Goal: Information Seeking & Learning: Compare options

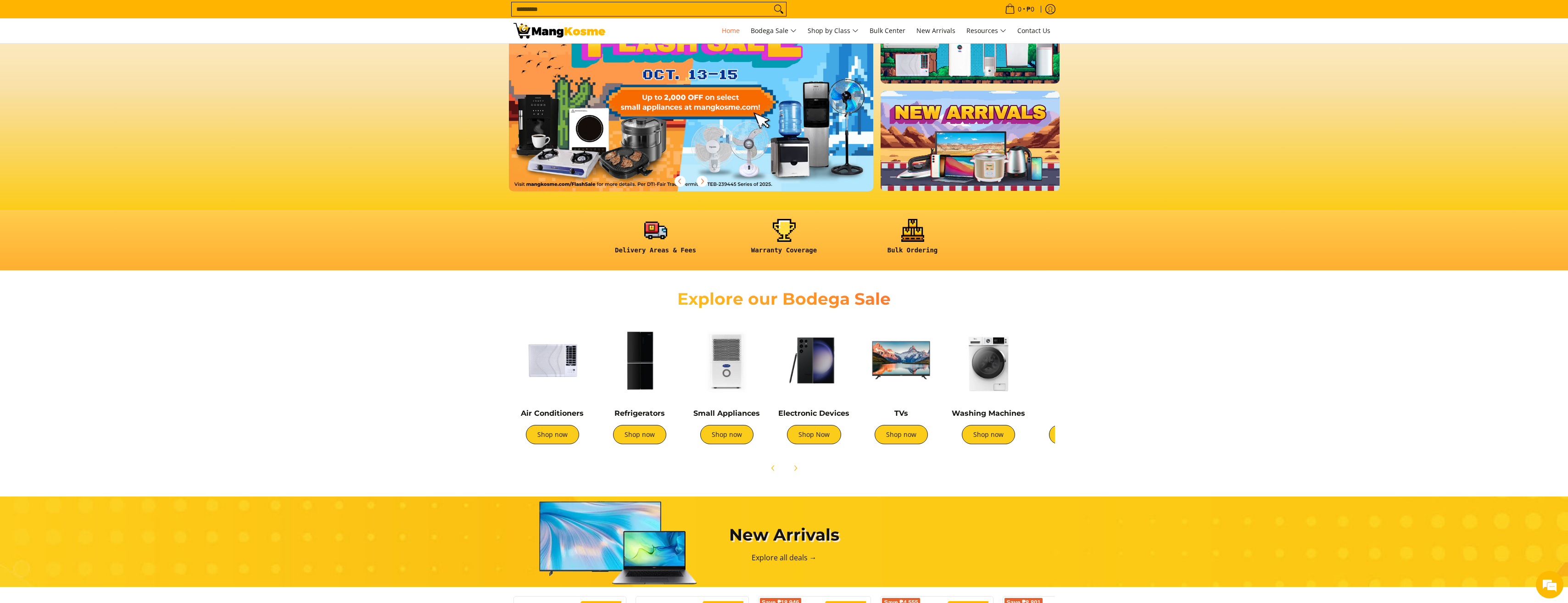
scroll to position [92, 0]
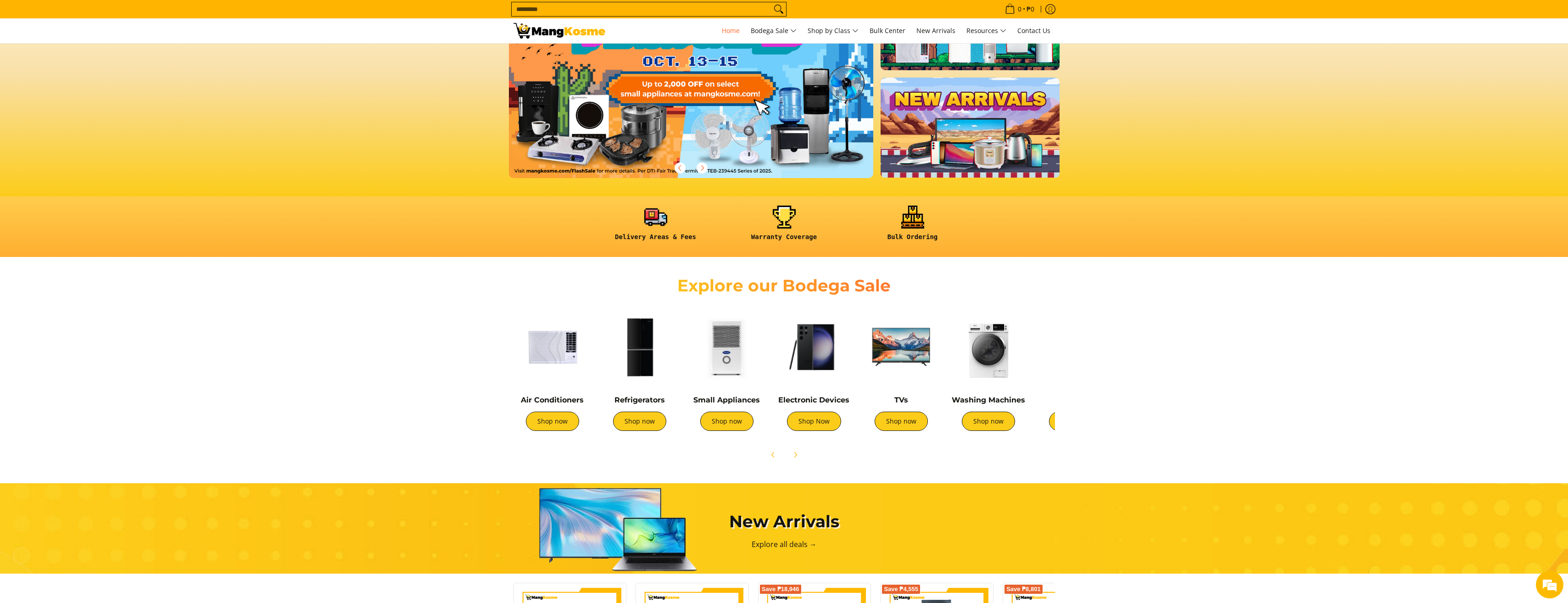
click at [640, 378] on img at bounding box center [640, 347] width 78 height 78
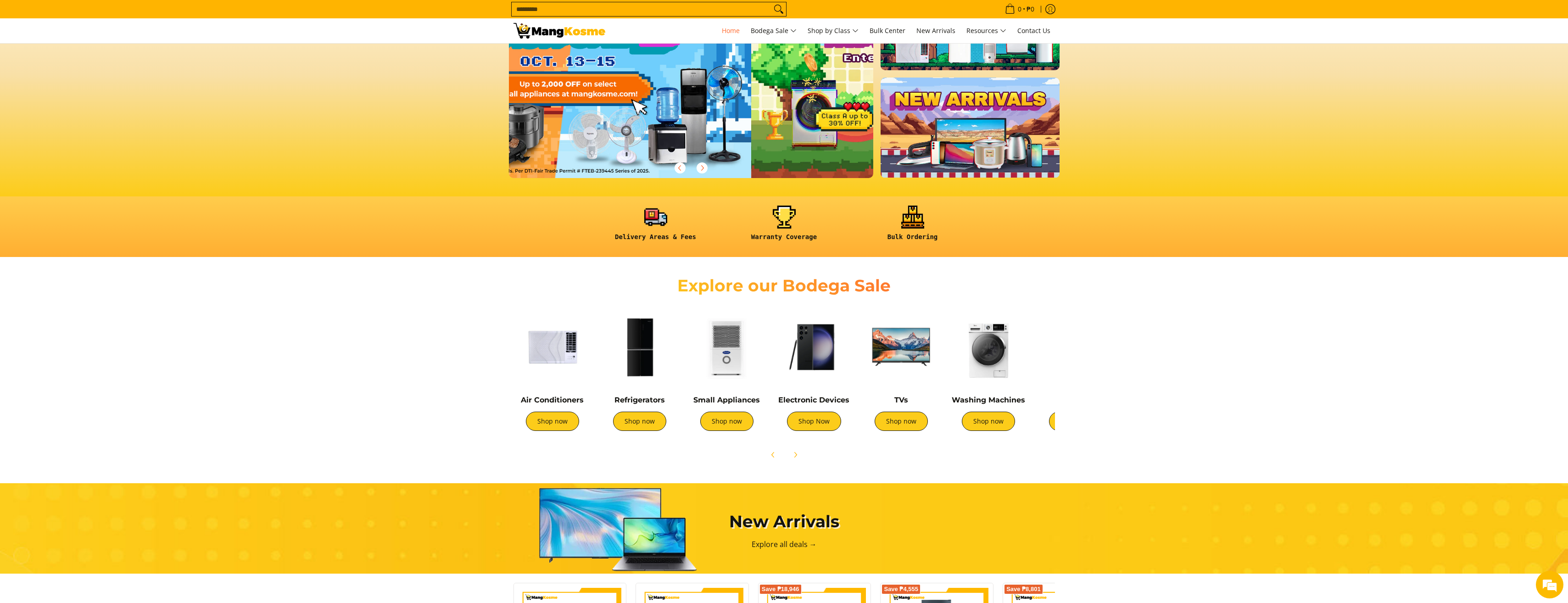
scroll to position [0, 357]
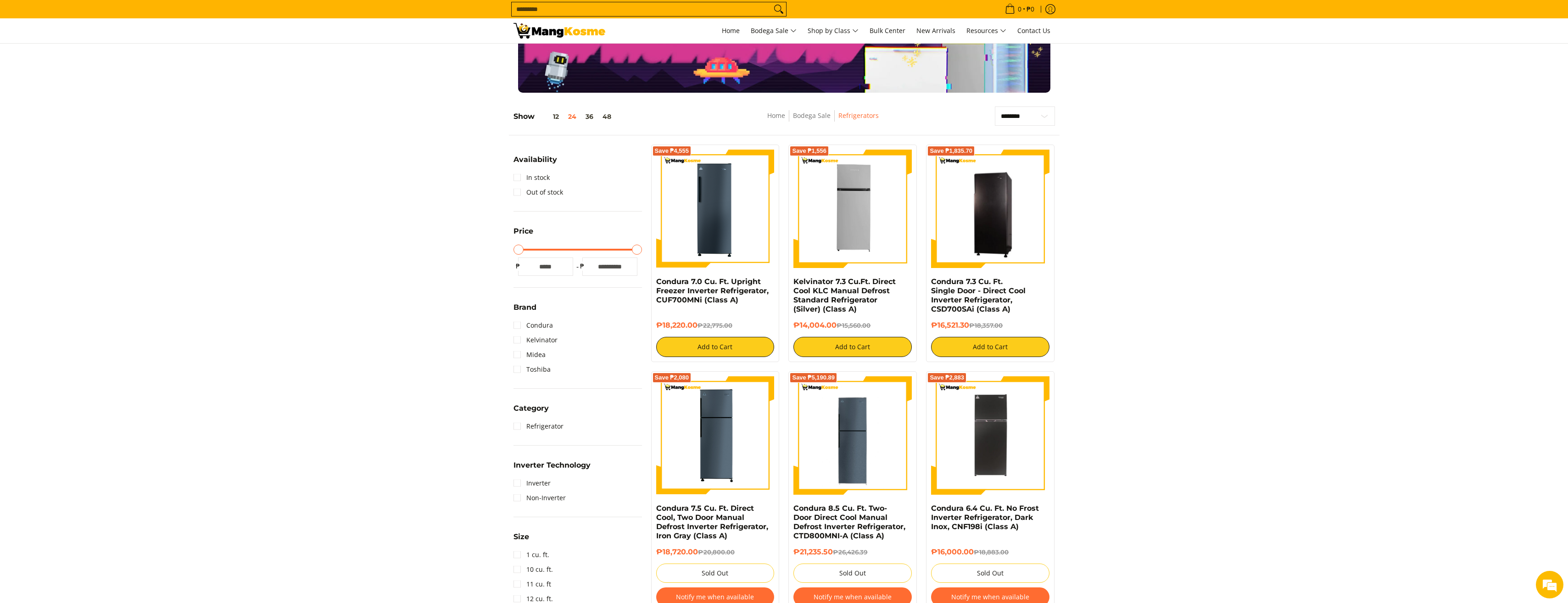
scroll to position [92, 0]
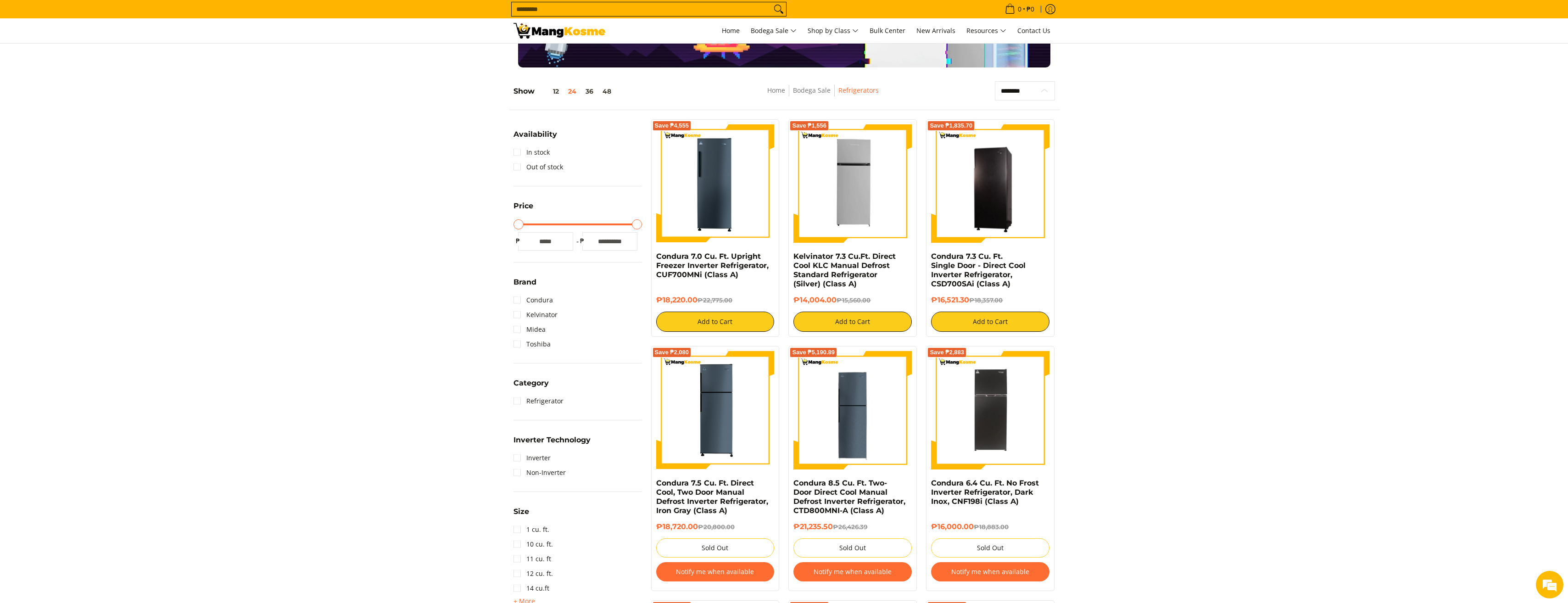
click at [1035, 92] on select "**********" at bounding box center [1024, 91] width 60 height 19
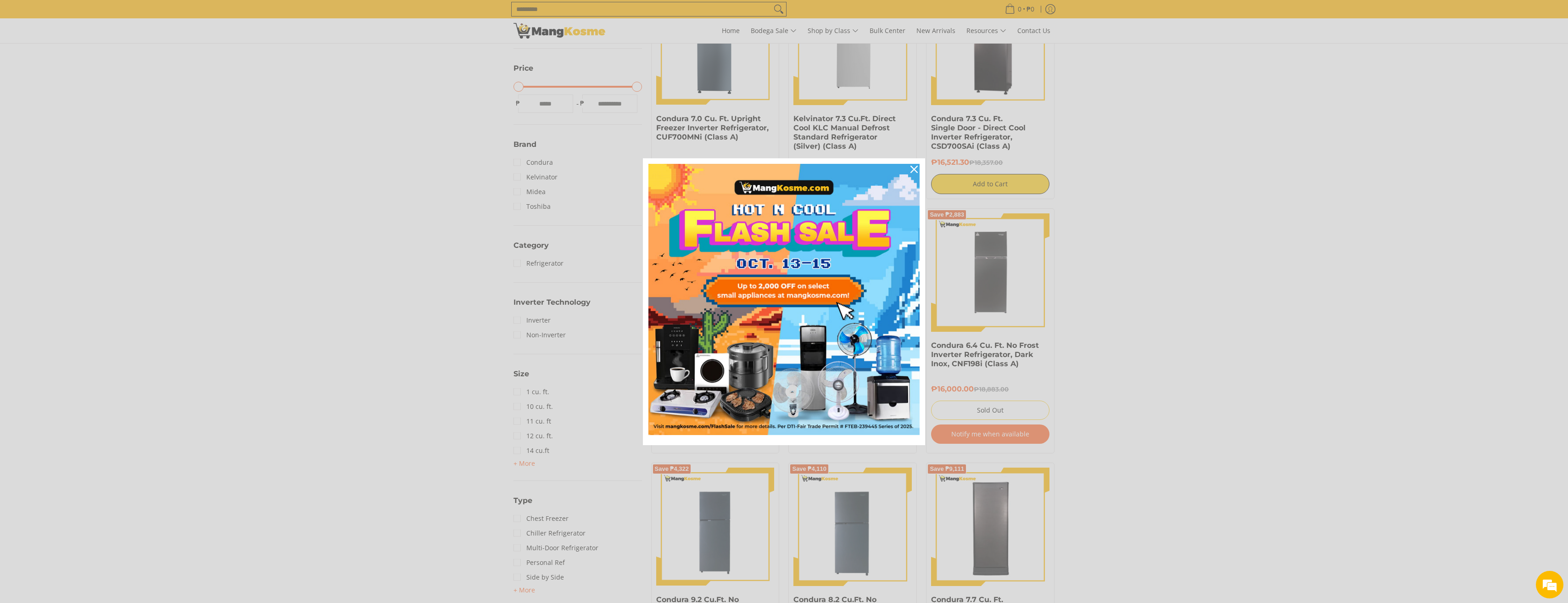
scroll to position [0, 0]
click at [912, 174] on div "Close" at bounding box center [914, 169] width 15 height 15
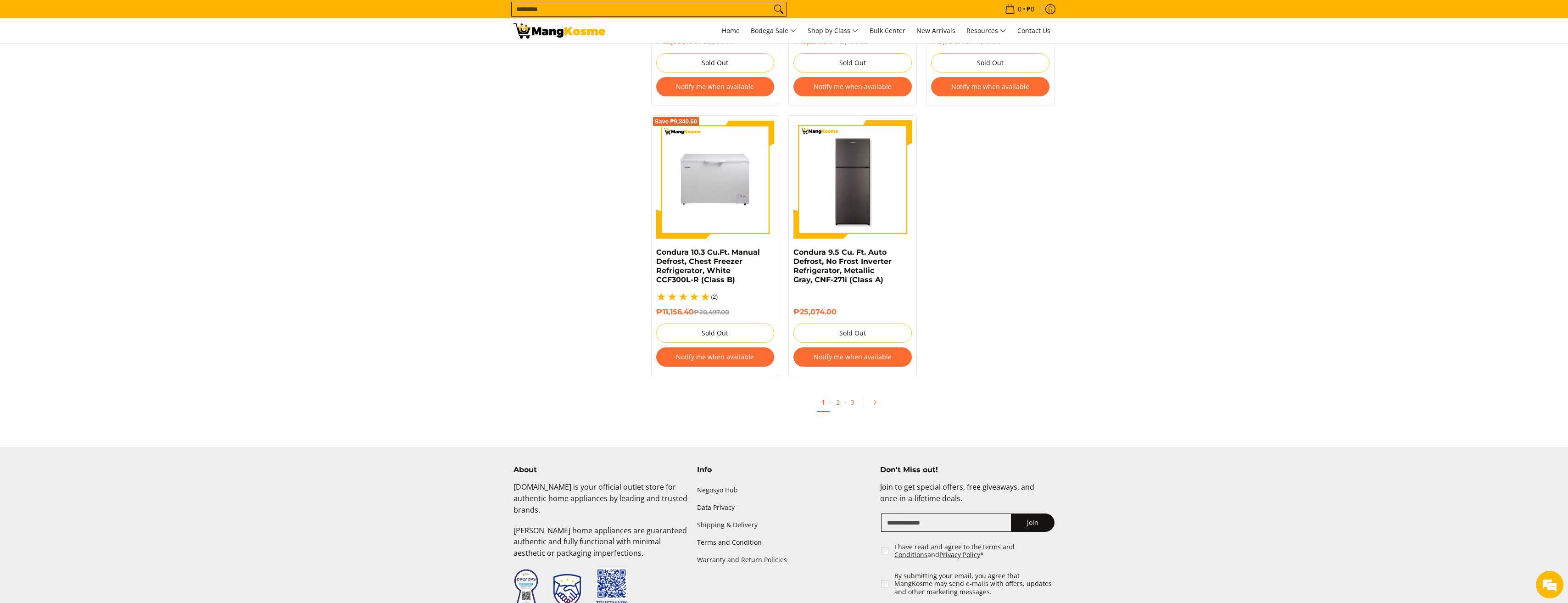
scroll to position [1810, 0]
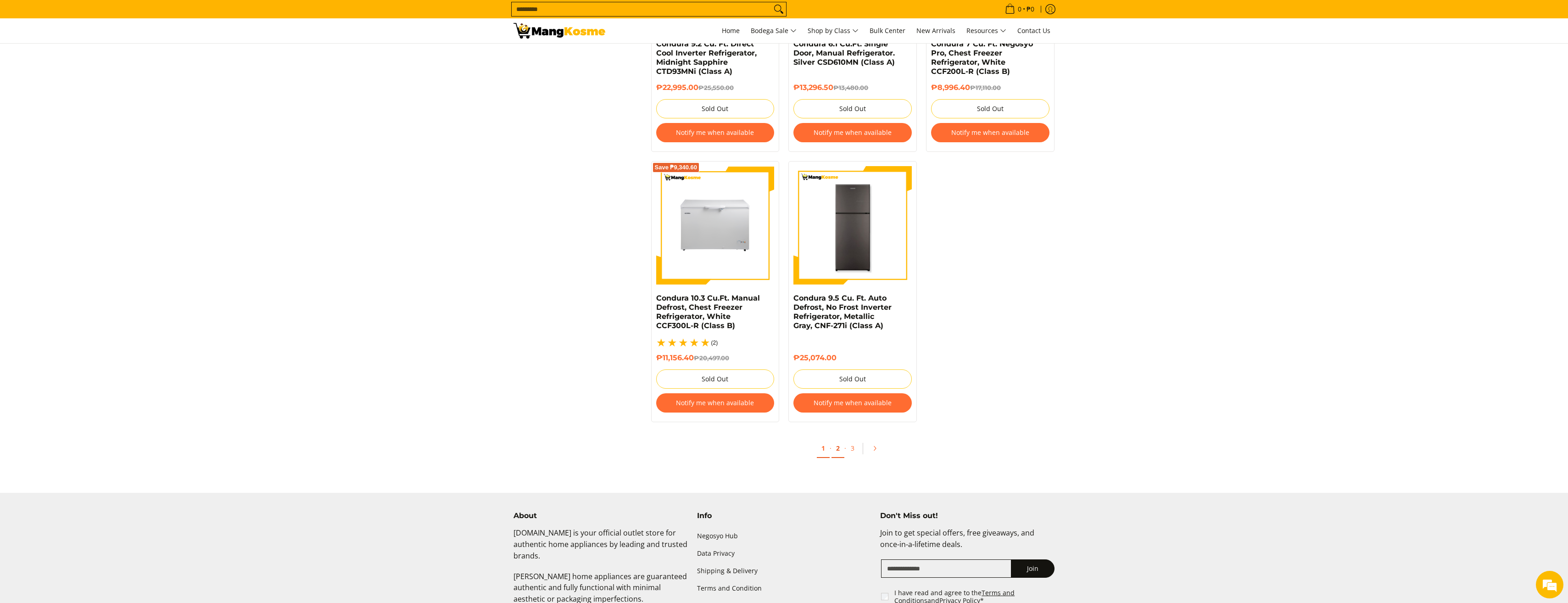
click at [839, 441] on link "2" at bounding box center [838, 448] width 13 height 19
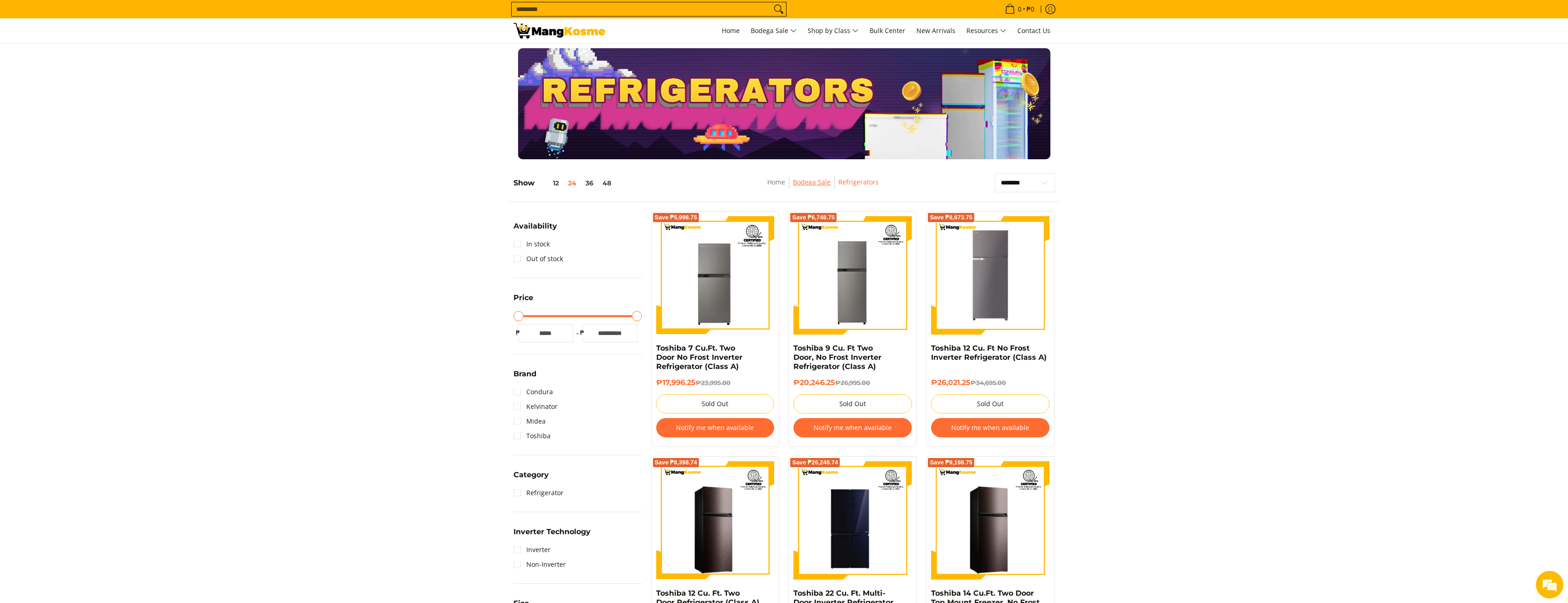
click at [805, 184] on link "Bodega Sale" at bounding box center [812, 182] width 38 height 9
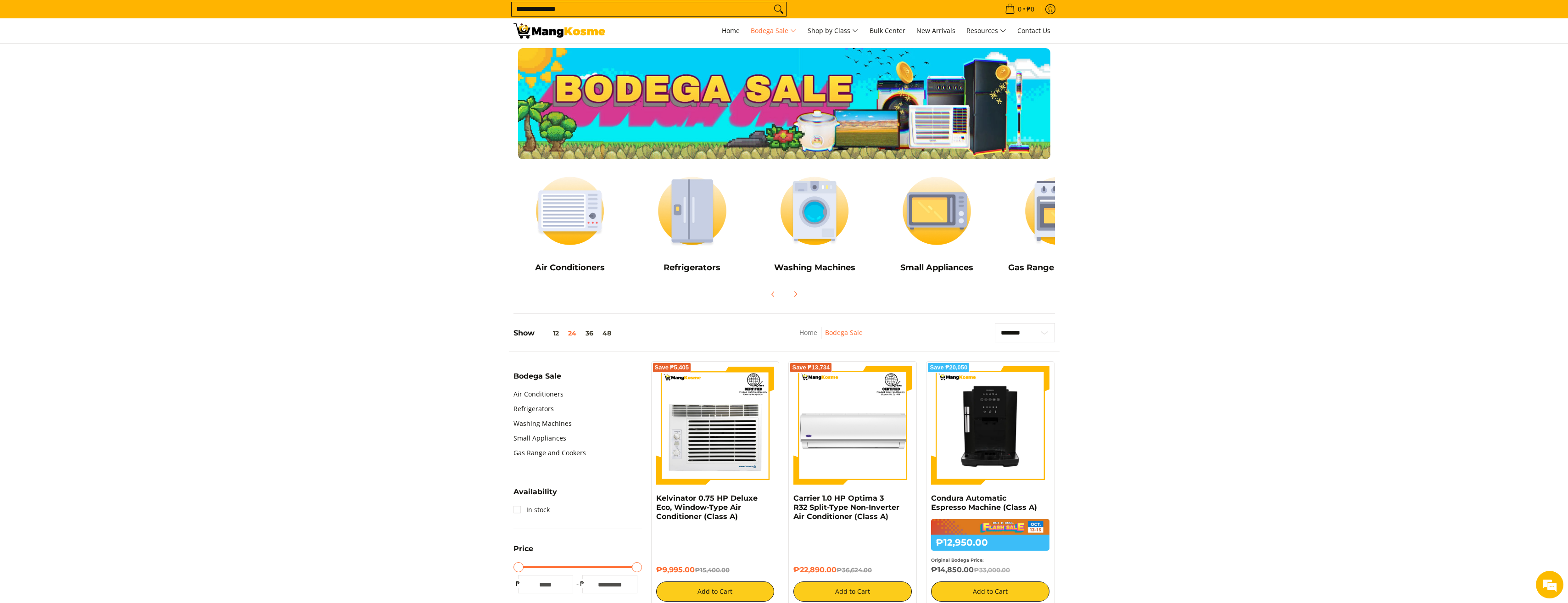
type input "**********"
click at [771, 2] on button "Search" at bounding box center [779, 9] width 15 height 14
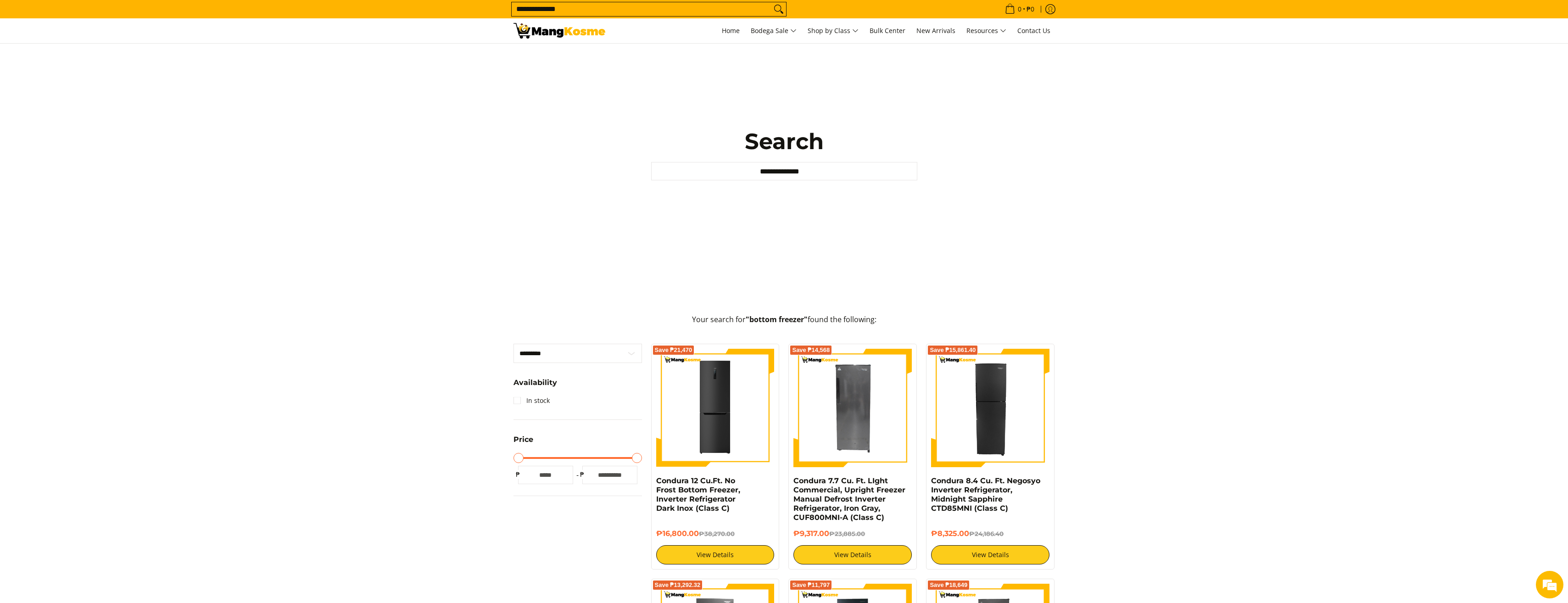
scroll to position [46, 0]
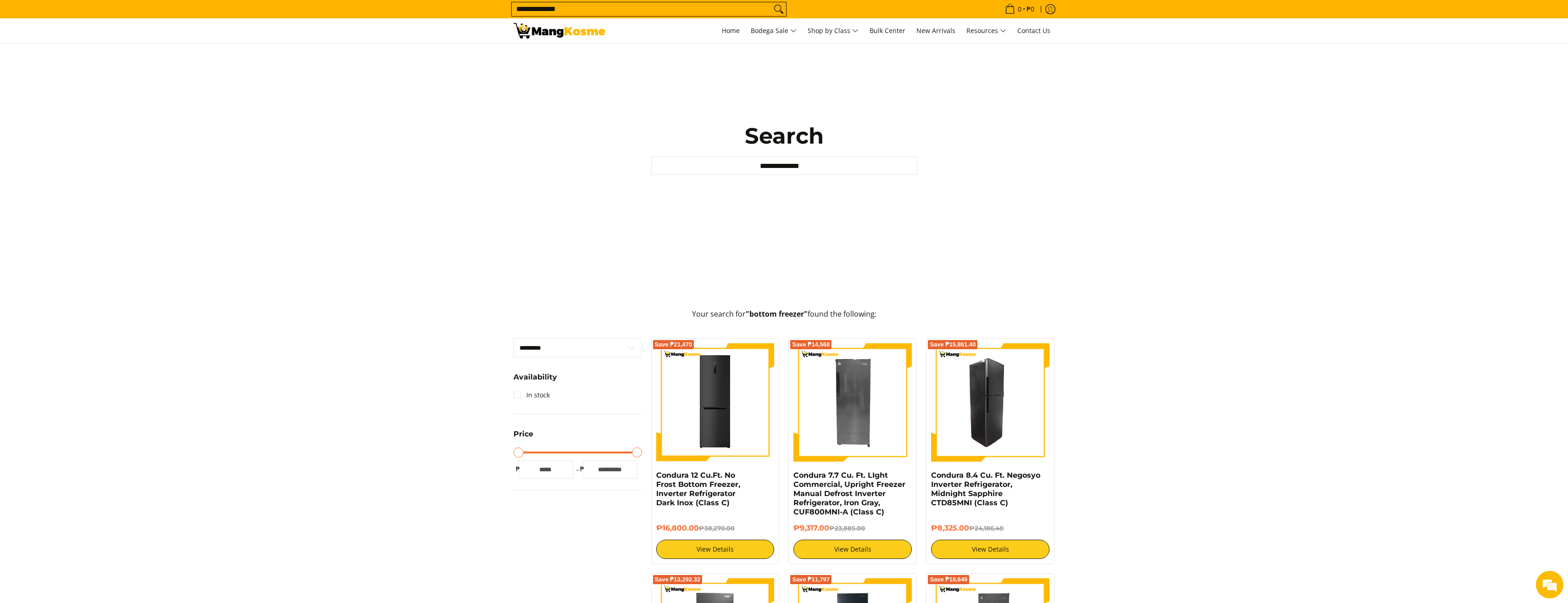
click at [1001, 386] on img at bounding box center [990, 402] width 119 height 119
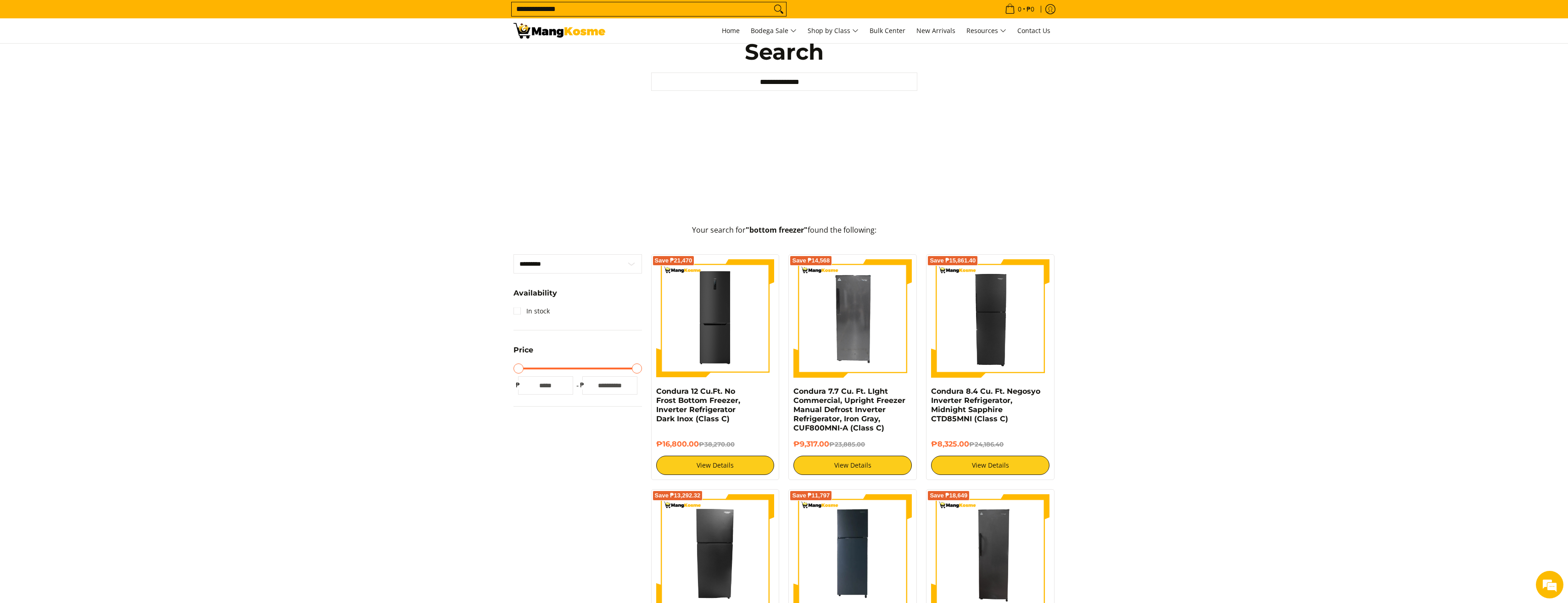
scroll to position [92, 0]
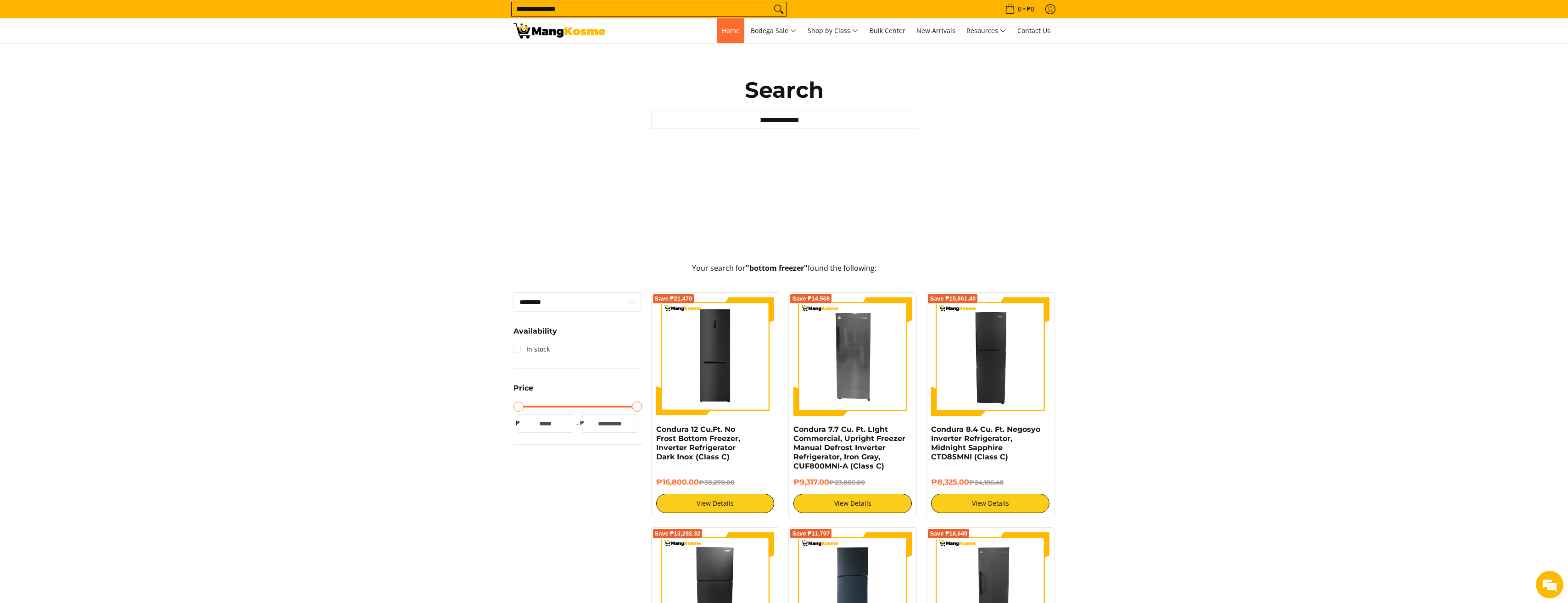
click at [722, 33] on span "Home" at bounding box center [730, 30] width 18 height 9
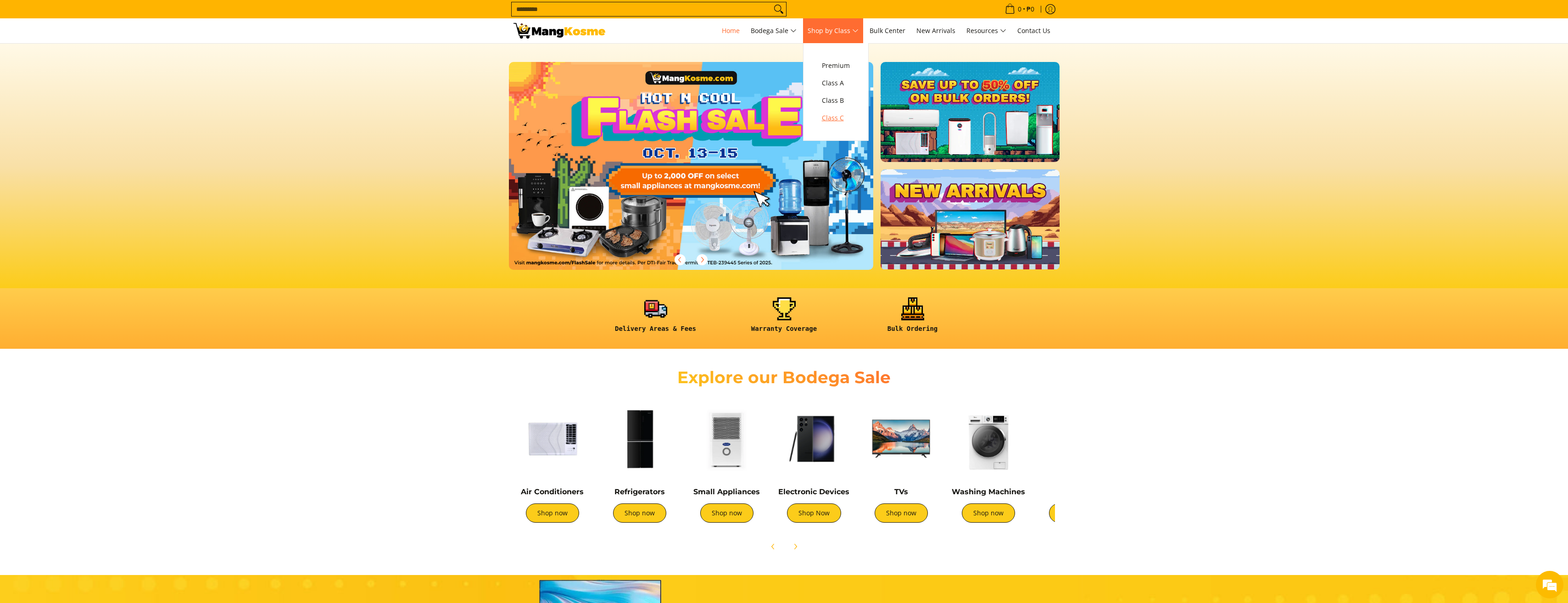
click at [842, 118] on span "Class C" at bounding box center [836, 118] width 28 height 12
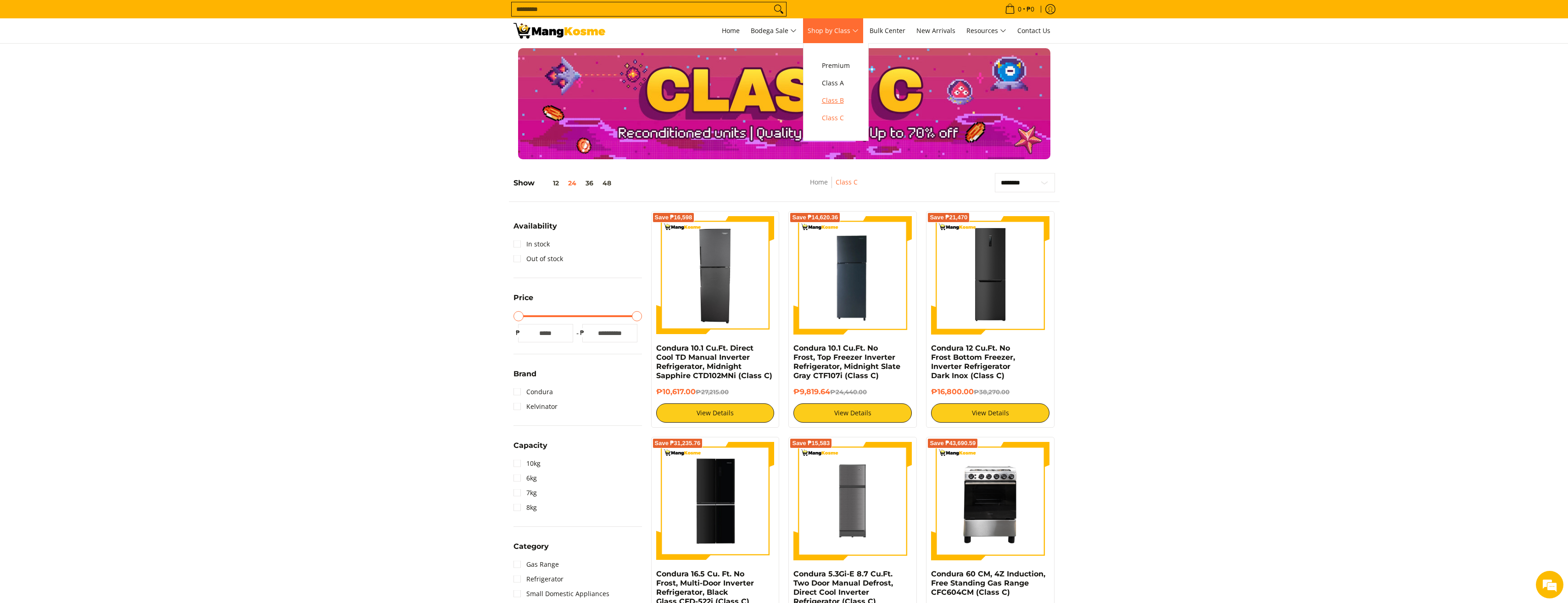
click at [838, 100] on span "Class B" at bounding box center [836, 100] width 28 height 12
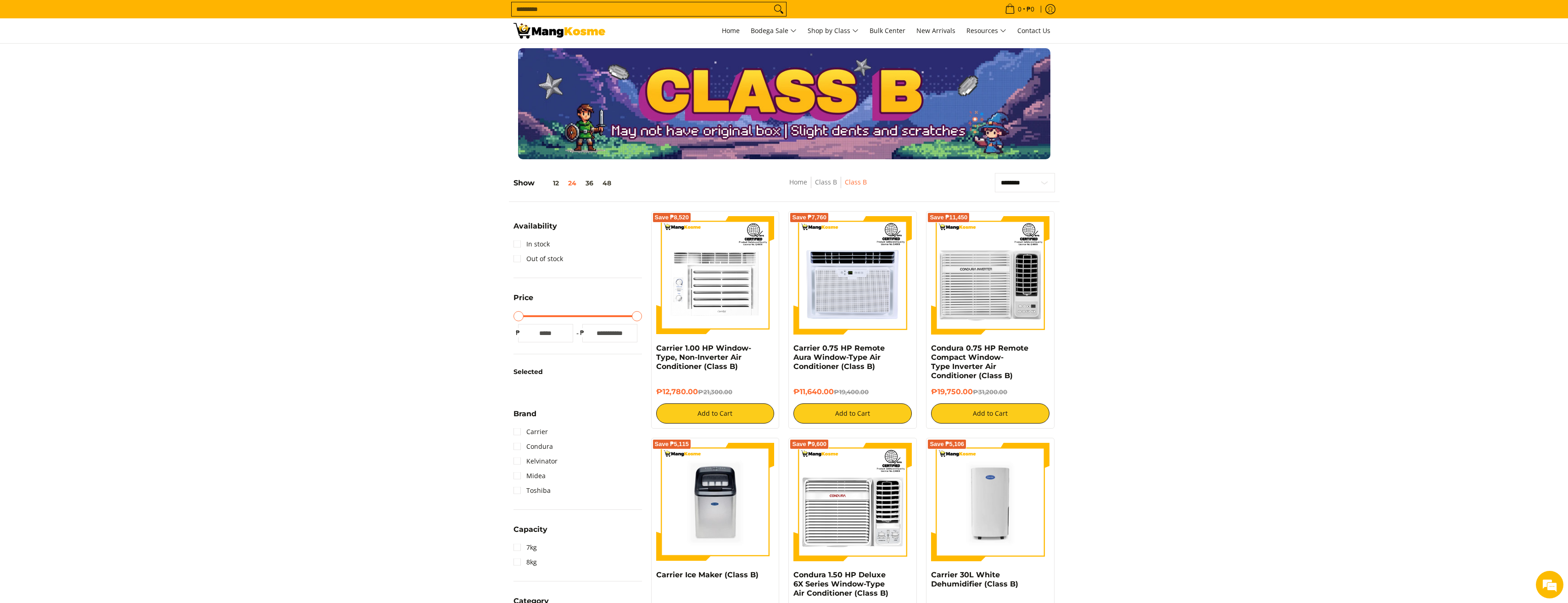
click at [838, 114] on span "Class C" at bounding box center [836, 118] width 28 height 12
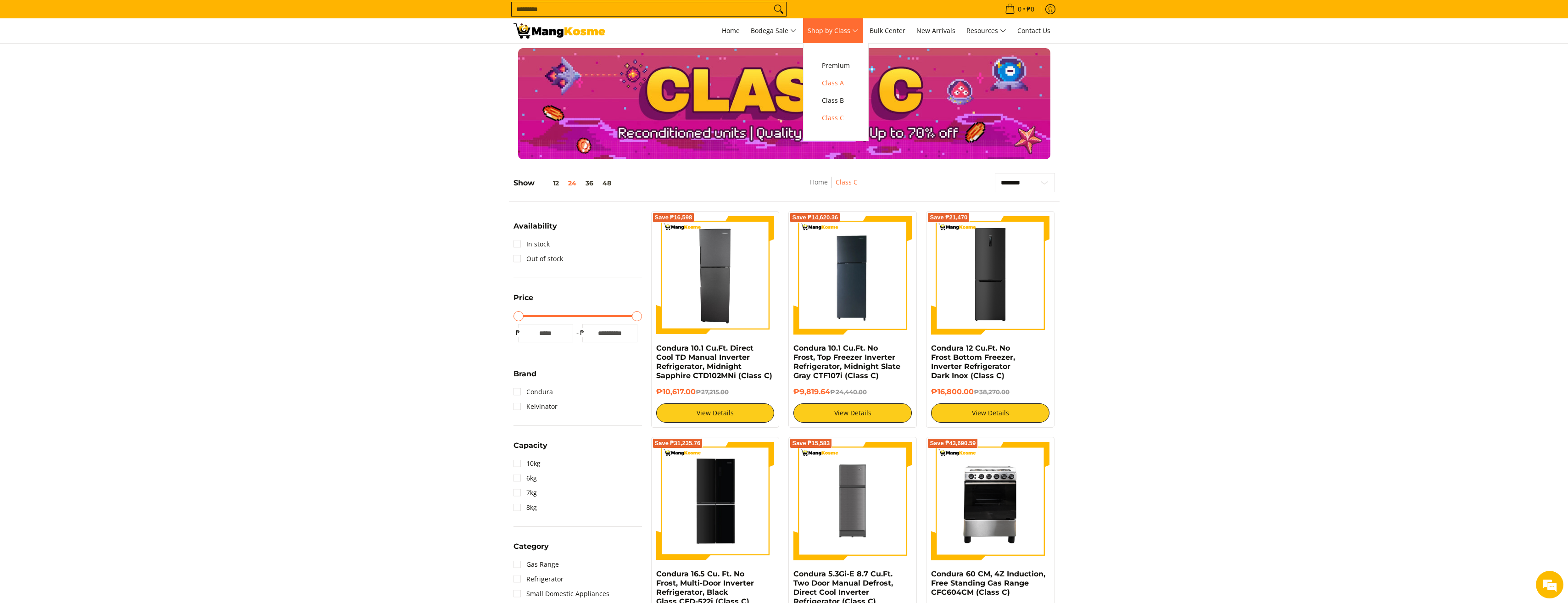
click at [839, 81] on span "Class A" at bounding box center [836, 83] width 28 height 12
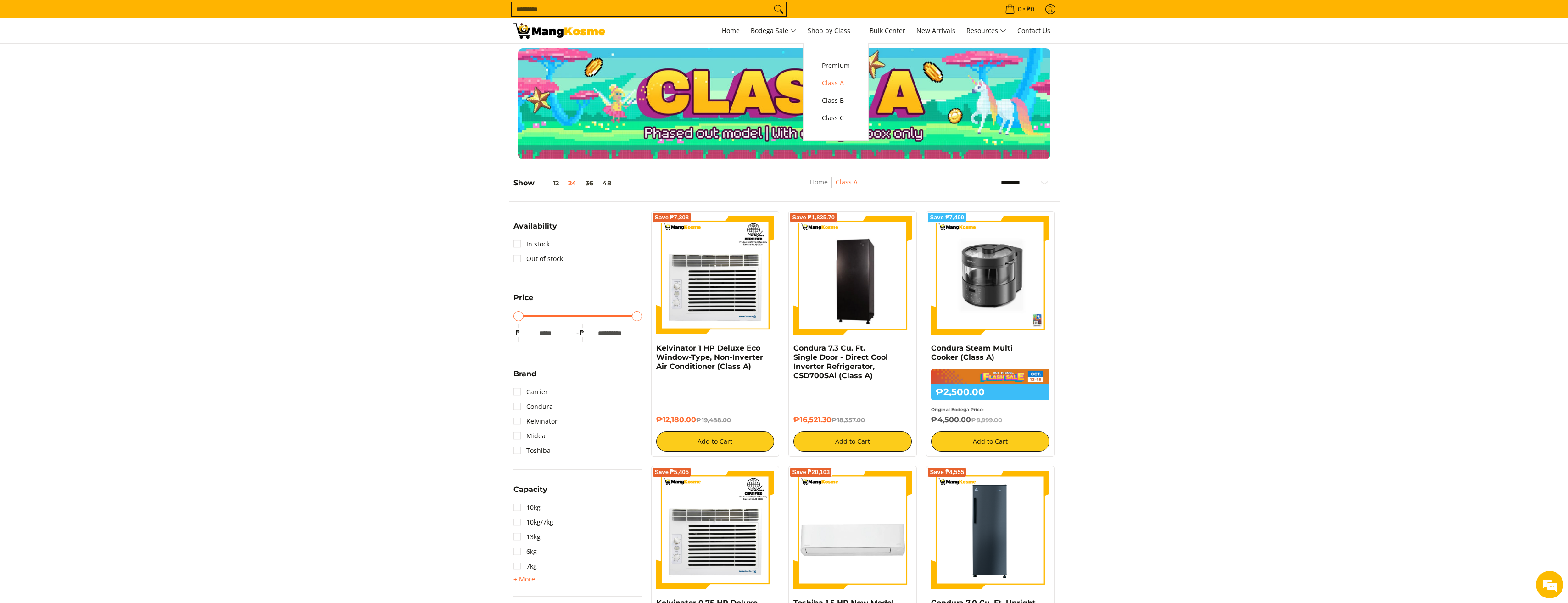
click at [1296, 126] on div at bounding box center [784, 103] width 1568 height 111
click at [835, 58] on link "Premium" at bounding box center [836, 65] width 37 height 18
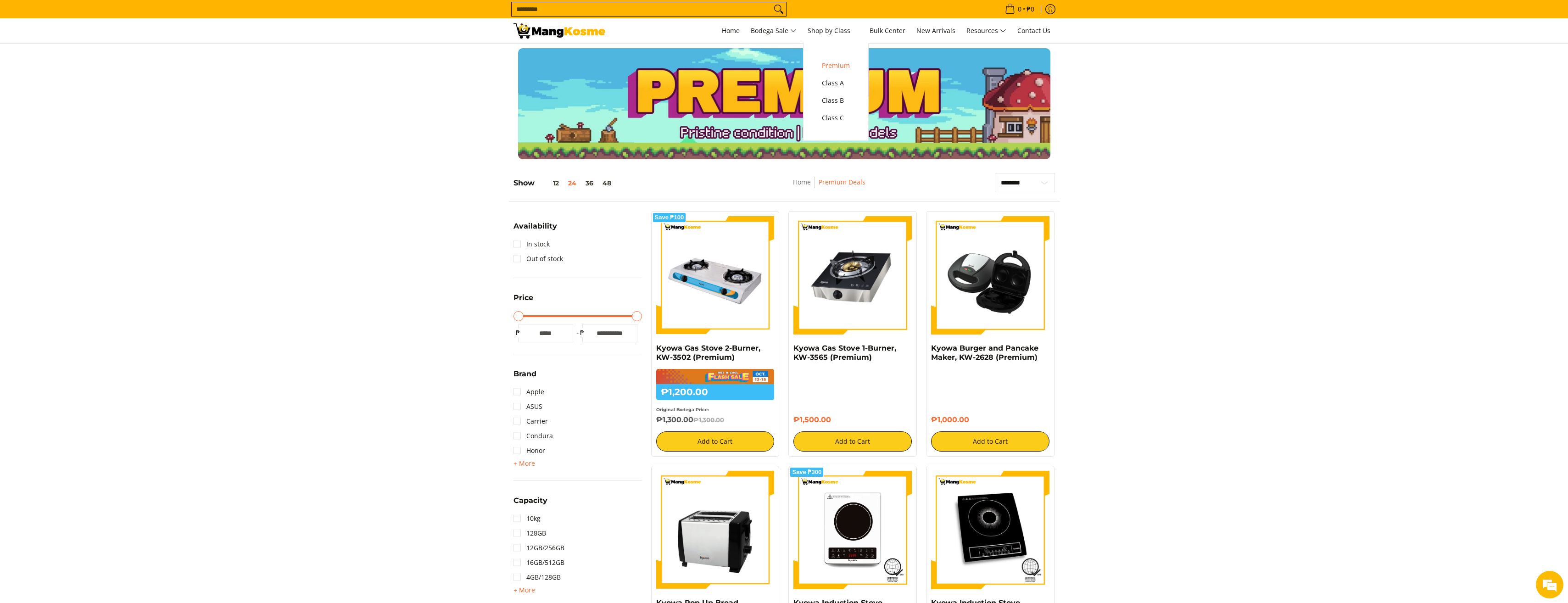
drag, startPoint x: 419, startPoint y: 152, endPoint x: 415, endPoint y: 151, distance: 4.1
click at [419, 152] on div at bounding box center [784, 103] width 1568 height 111
click at [525, 30] on img at bounding box center [559, 31] width 92 height 16
